Goal: Task Accomplishment & Management: Manage account settings

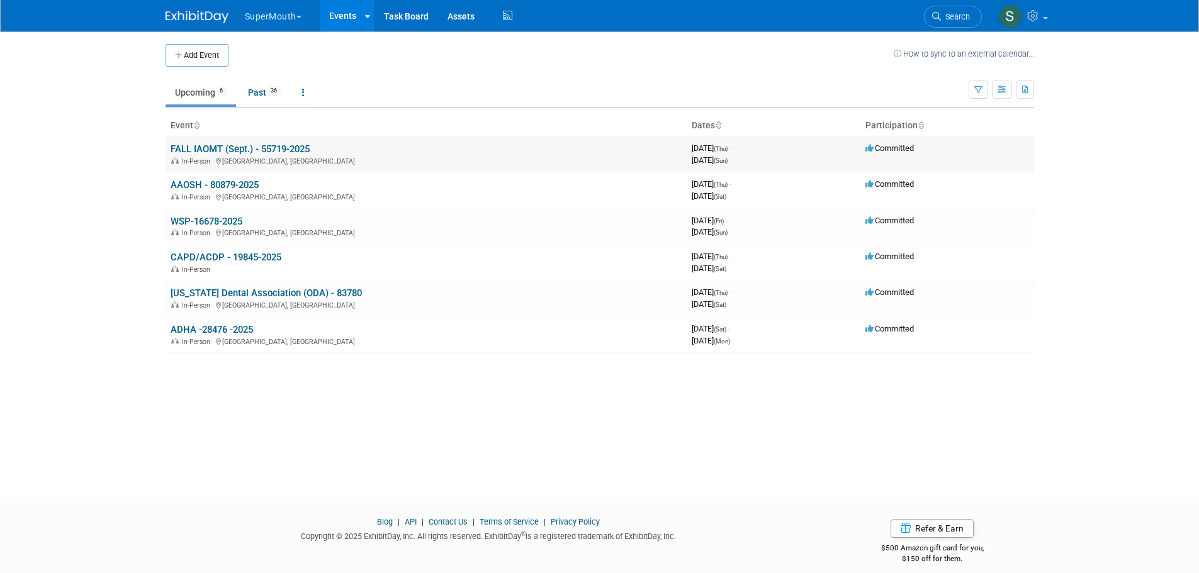
click at [285, 149] on link "FALL IAOMT (Sept.) - 55719-2025" at bounding box center [240, 149] width 139 height 11
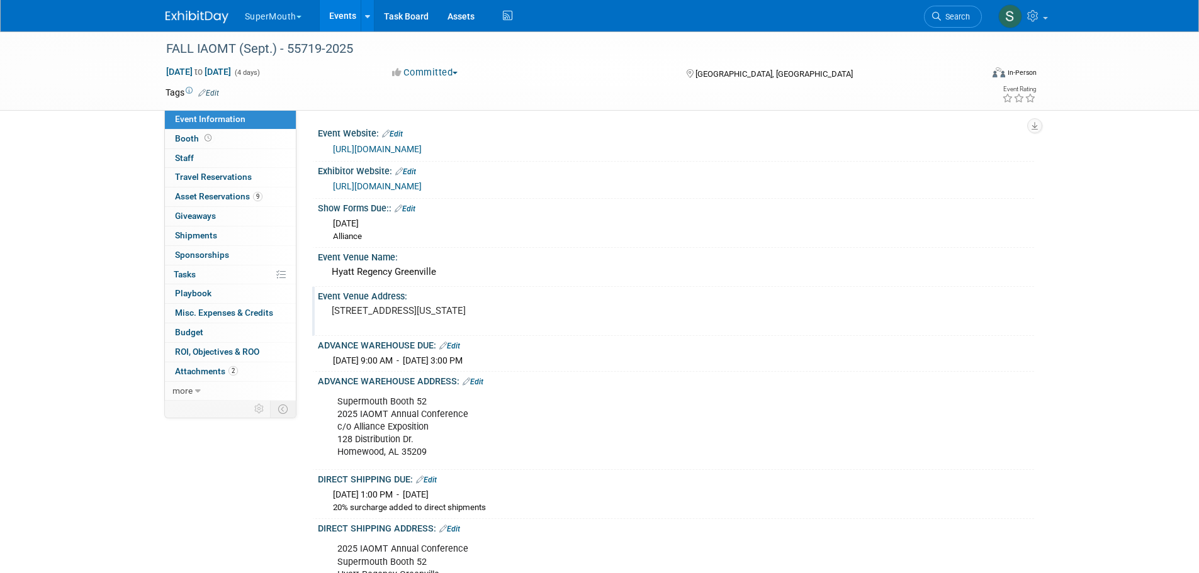
click at [377, 312] on pre "[STREET_ADDRESS][US_STATE]" at bounding box center [467, 310] width 271 height 11
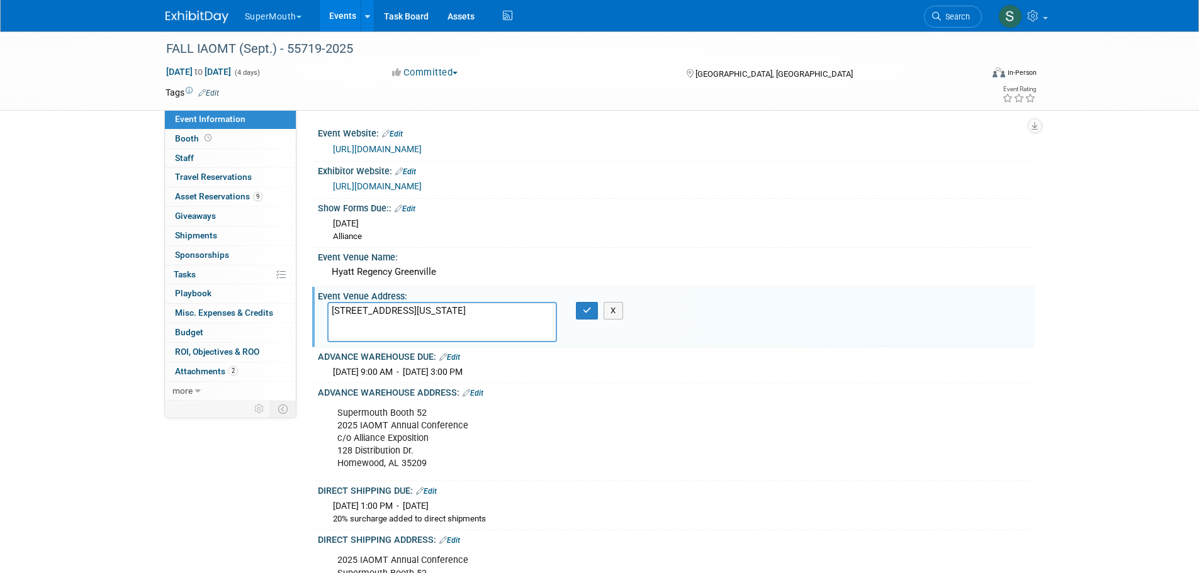
drag, startPoint x: 332, startPoint y: 310, endPoint x: 459, endPoint y: 399, distance: 155.1
click at [459, 400] on div "Event Website: Edit [URL][DOMAIN_NAME] Exhibitor Website: Edit [URL][DOMAIN_NAM…" at bounding box center [669, 555] width 709 height 862
click at [531, 337] on textarea "[STREET_ADDRESS][US_STATE]" at bounding box center [442, 322] width 230 height 40
click at [434, 432] on div "Supermouth Booth 52 2025 IAOMT Annual Conference c/o Alliance Exposition [STREE…" at bounding box center [612, 439] width 567 height 76
drag, startPoint x: 414, startPoint y: 453, endPoint x: 396, endPoint y: 469, distance: 24.1
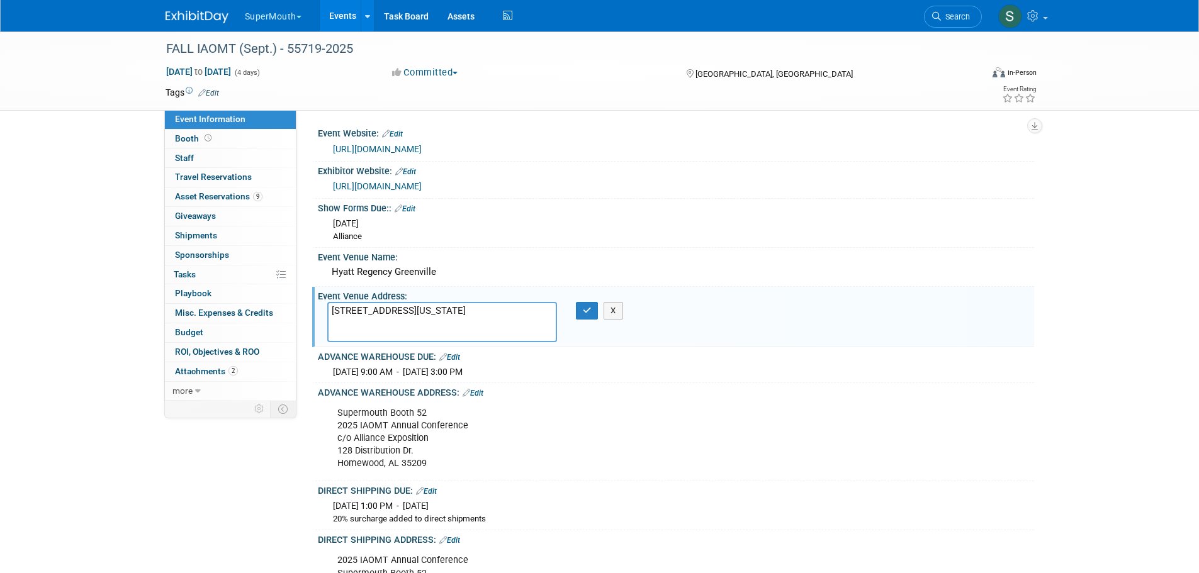
click at [414, 454] on div "Supermouth Booth 52 2025 IAOMT Annual Conference c/o Alliance Exposition [STREE…" at bounding box center [612, 439] width 567 height 76
click at [397, 469] on div "Supermouth Booth 52 2025 IAOMT Annual Conference c/o Alliance Exposition [STREE…" at bounding box center [612, 439] width 567 height 76
click at [402, 466] on div "Supermouth Booth 52 2025 IAOMT Annual Conference c/o Alliance Exposition [STREE…" at bounding box center [612, 439] width 567 height 76
click at [478, 431] on div "Supermouth Booth 52 2025 IAOMT Annual Conference c/o Alliance Exposition [STREE…" at bounding box center [612, 439] width 567 height 76
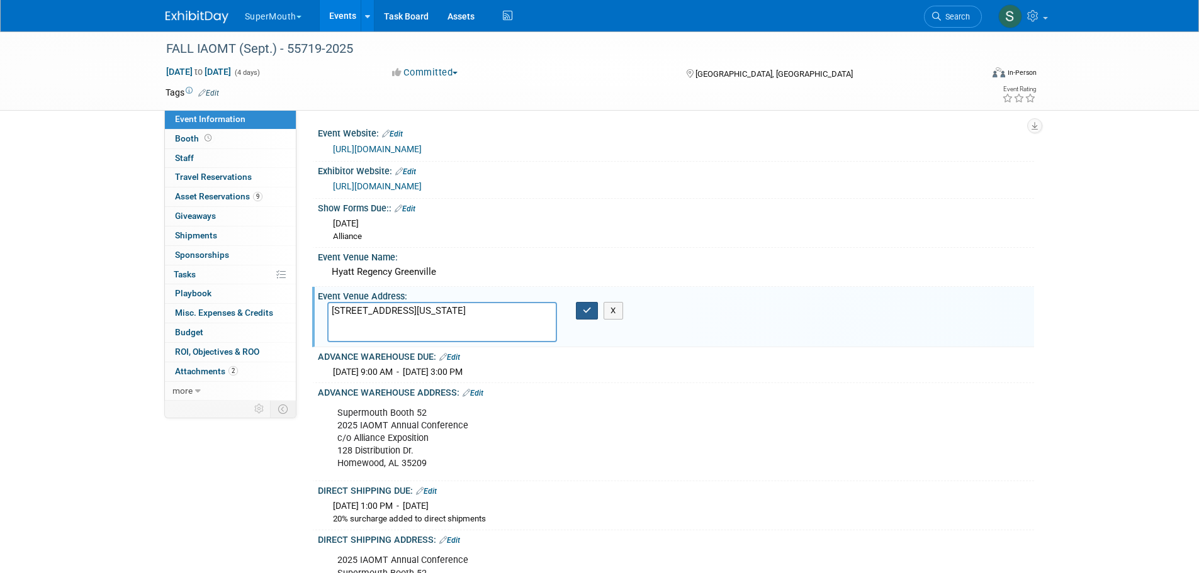
click at [589, 310] on icon "button" at bounding box center [587, 311] width 9 height 8
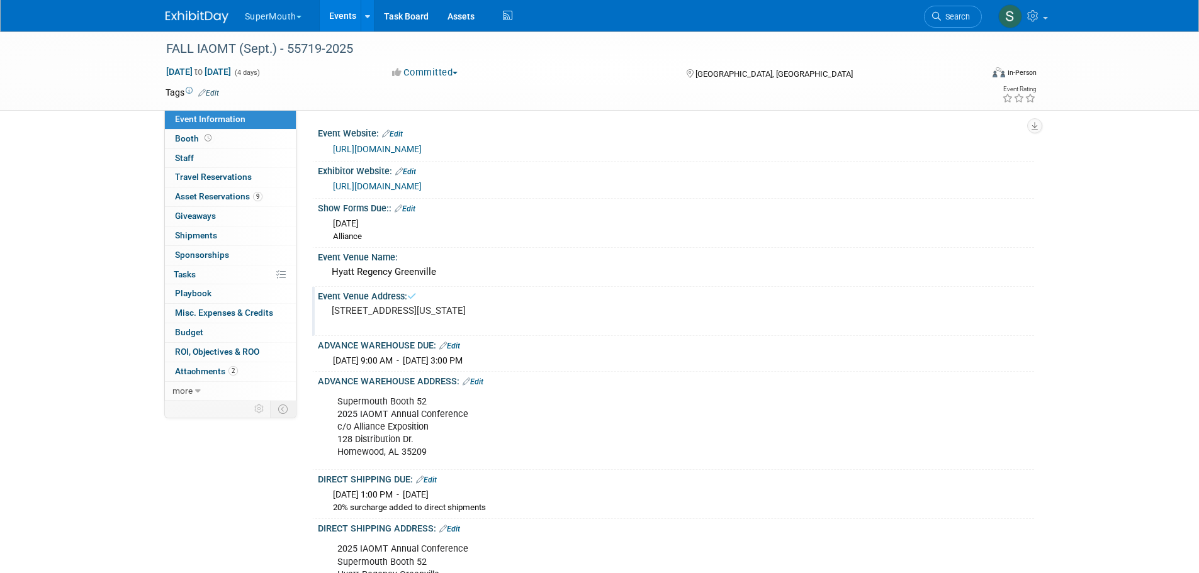
click at [382, 434] on div "Supermouth Booth 52 2025 IAOMT Annual Conference c/o Alliance Exposition [STREE…" at bounding box center [612, 428] width 567 height 76
drag, startPoint x: 331, startPoint y: 410, endPoint x: 455, endPoint y: 460, distance: 133.4
click at [456, 461] on div "Supermouth Booth 52 2025 IAOMT Annual Conference c/o Alliance Exposition [STREE…" at bounding box center [612, 428] width 567 height 76
copy div "Supermouth Booth 52 2025 IAOMT Annual Conference c/o Alliance Exposition [STREE…"
